Goal: Obtain resource: Download file/media

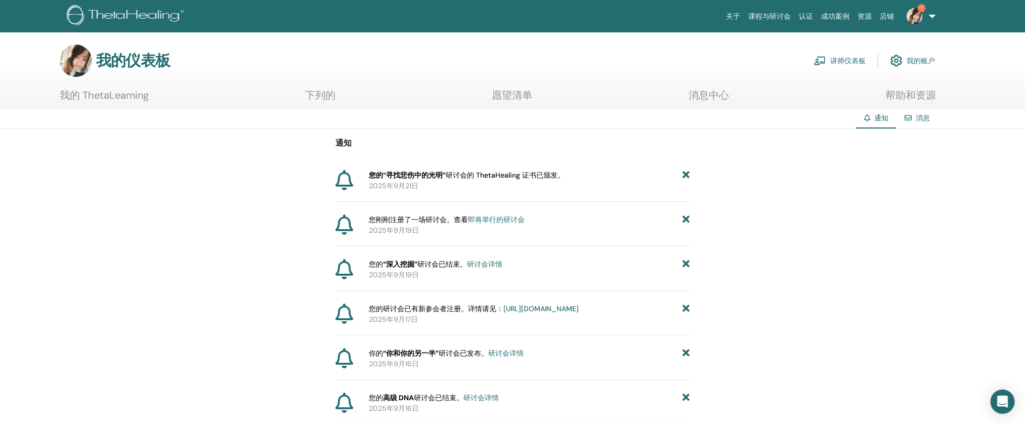
click at [866, 57] on font "讲师仪表板" at bounding box center [847, 61] width 35 height 9
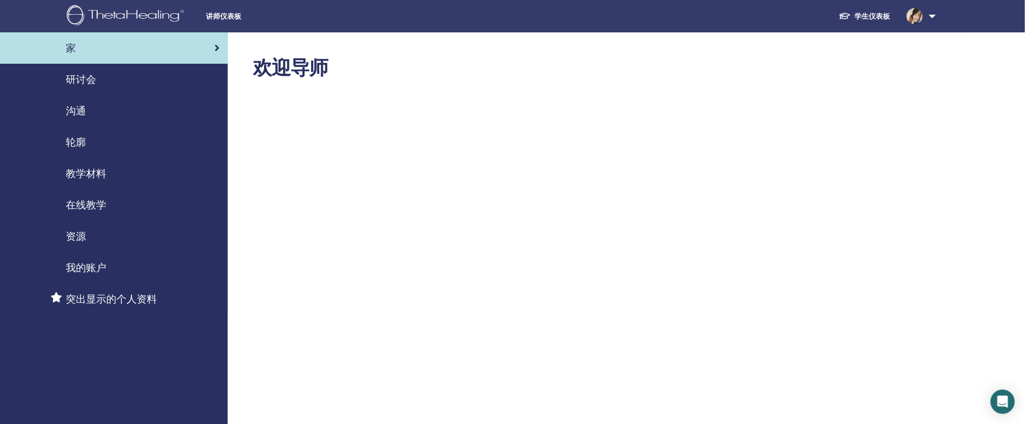
click at [75, 110] on font "沟通" at bounding box center [76, 110] width 20 height 13
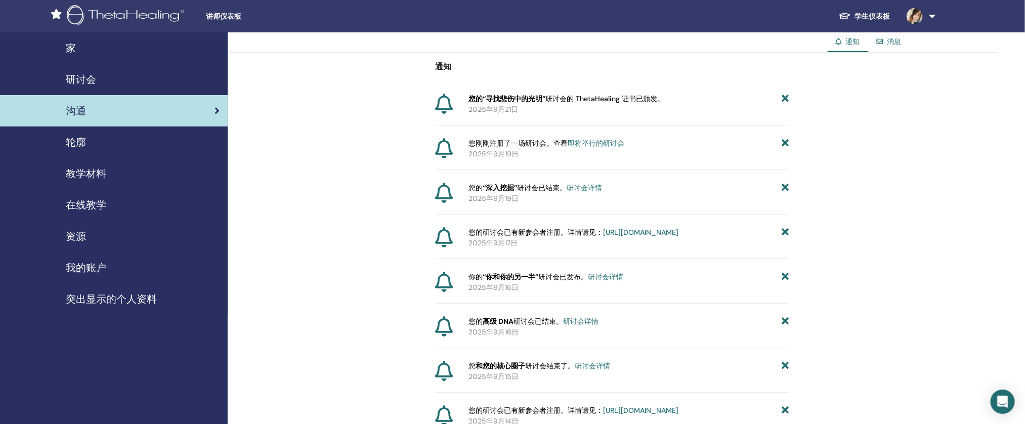
click at [71, 148] on font "轮廓" at bounding box center [76, 142] width 20 height 13
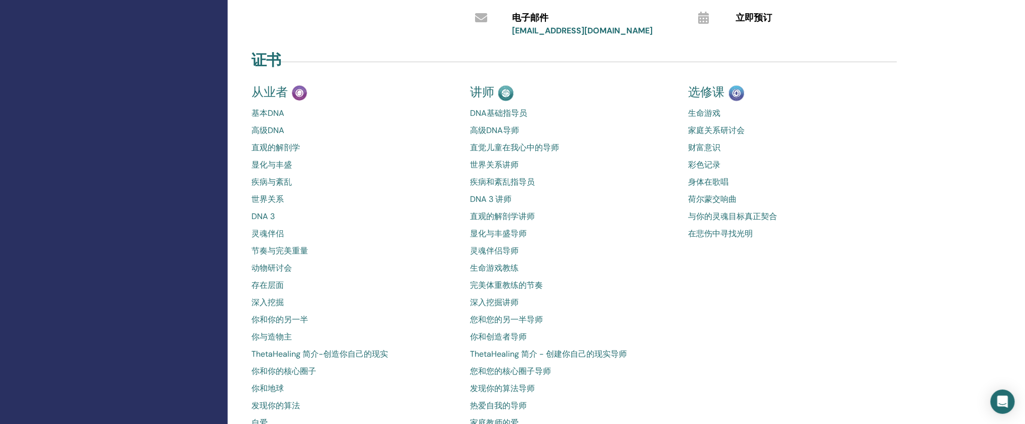
scroll to position [404, 0]
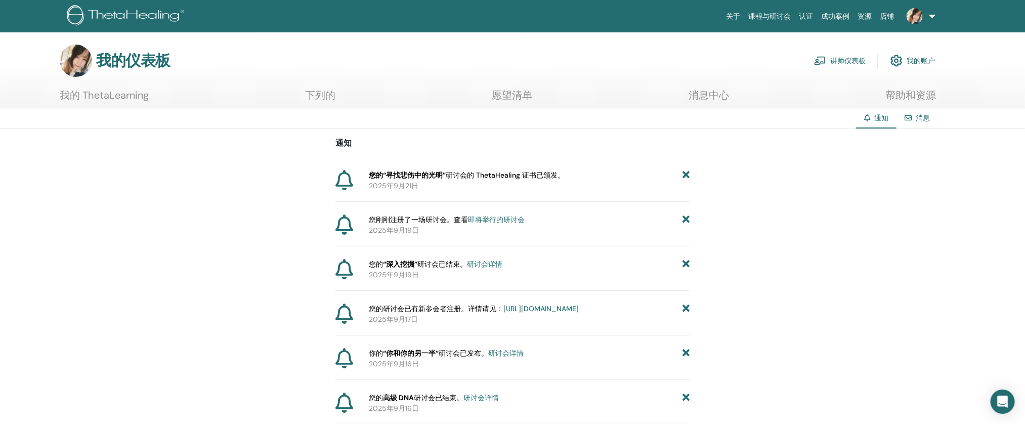
click at [929, 15] on link at bounding box center [919, 16] width 41 height 32
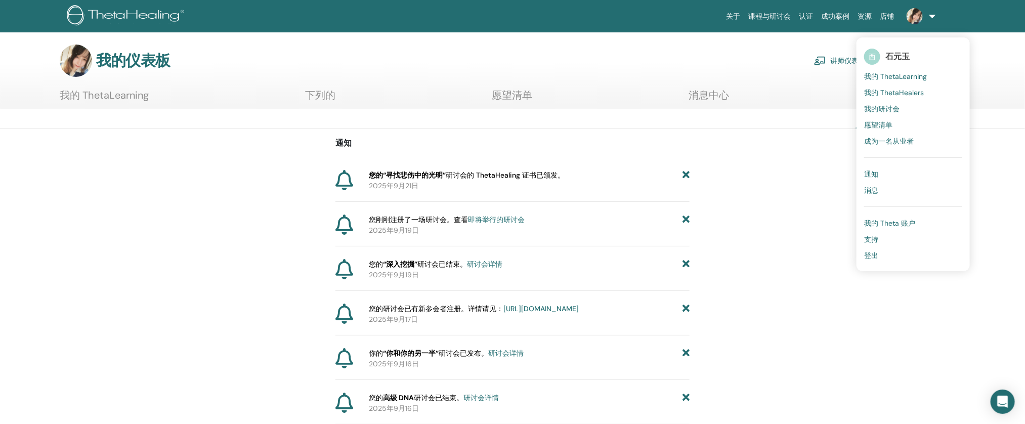
click at [883, 88] on font "我的 ThetaHealers" at bounding box center [894, 92] width 60 height 9
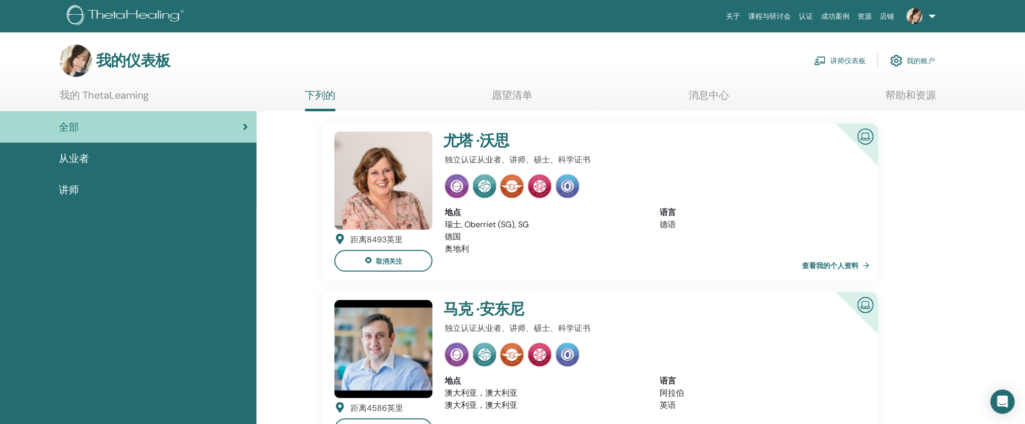
click at [151, 92] on ul "我的 ThetaLearning 下列的 愿望清单 消息中心 帮助和资源" at bounding box center [498, 100] width 877 height 22
click at [147, 97] on font "我的 ThetaLearning" at bounding box center [104, 95] width 89 height 13
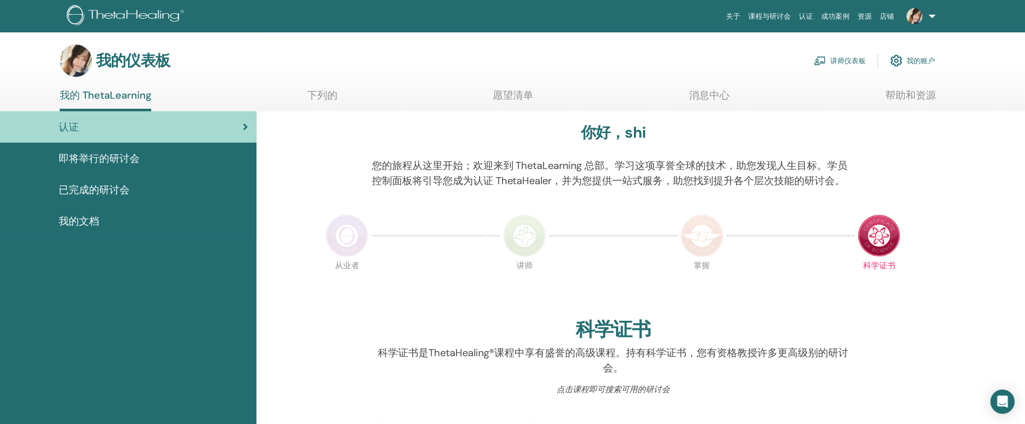
click at [135, 222] on div "我的文档" at bounding box center [128, 221] width 240 height 15
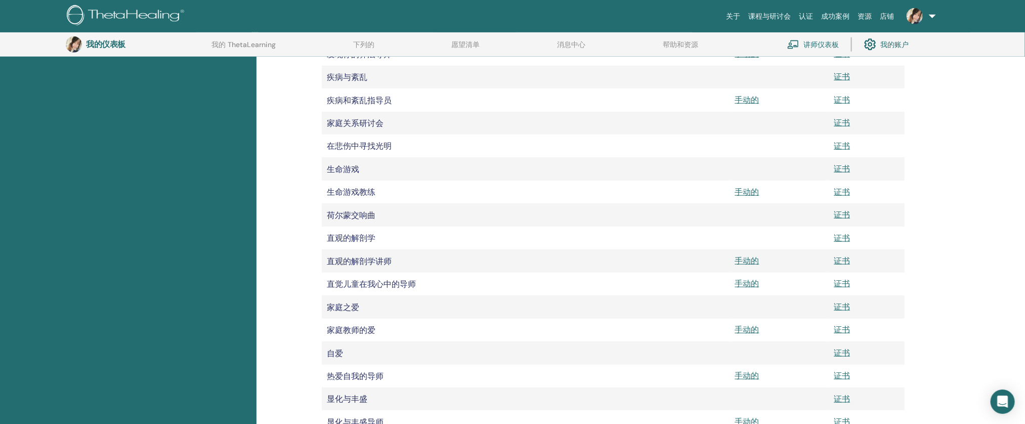
scroll to position [421, 0]
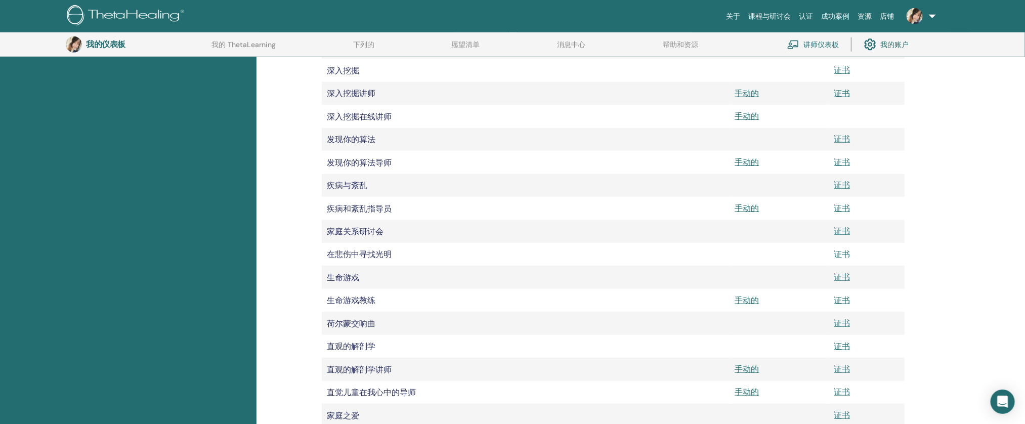
click at [842, 260] on font "证书" at bounding box center [842, 254] width 16 height 11
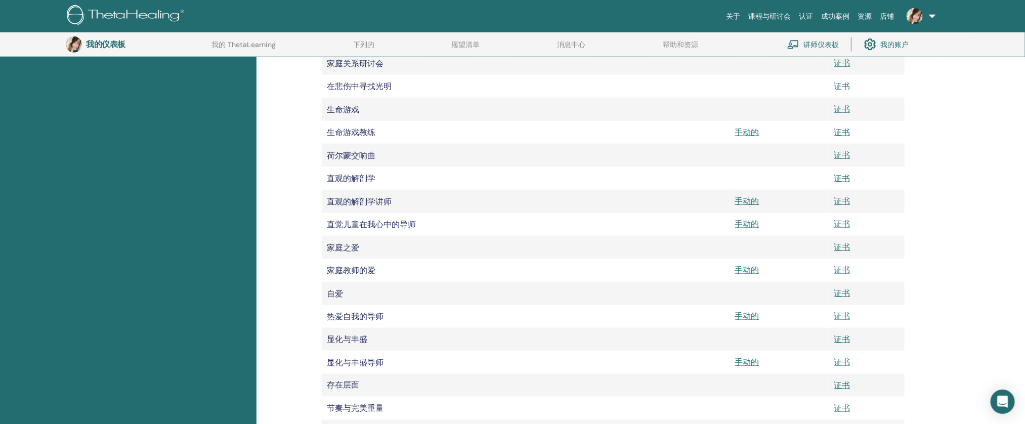
scroll to position [583, 0]
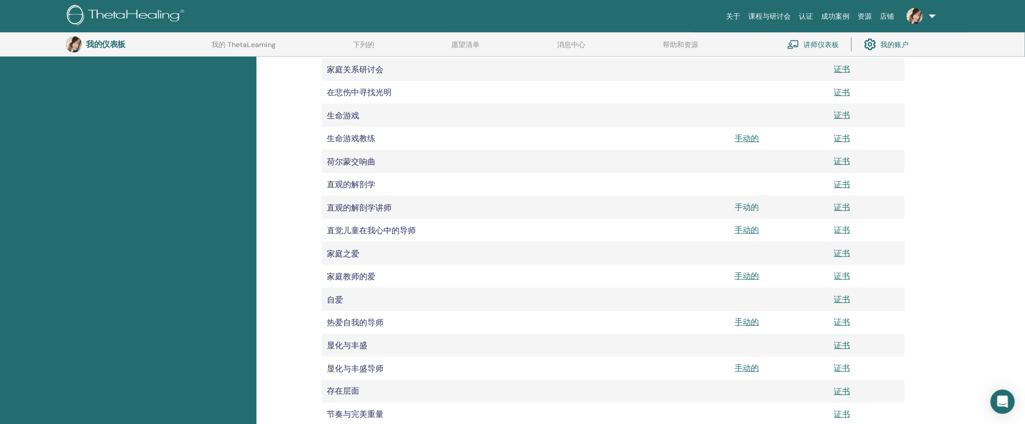
click at [751, 212] on font "手动的" at bounding box center [747, 207] width 24 height 11
